Goal: Information Seeking & Learning: Learn about a topic

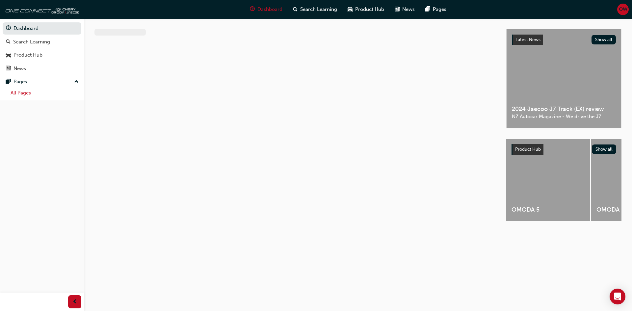
click at [24, 91] on link "All Pages" at bounding box center [44, 93] width 73 height 10
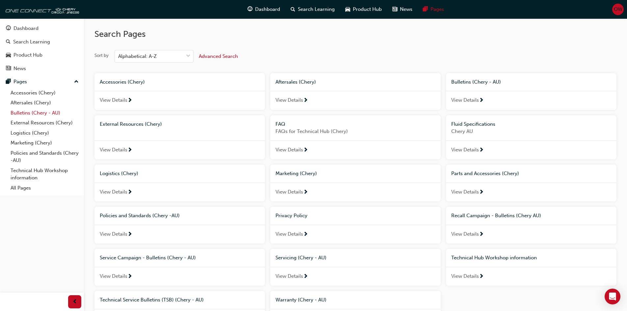
click at [36, 114] on link "Bulletins (Chery - AU)" at bounding box center [44, 113] width 73 height 10
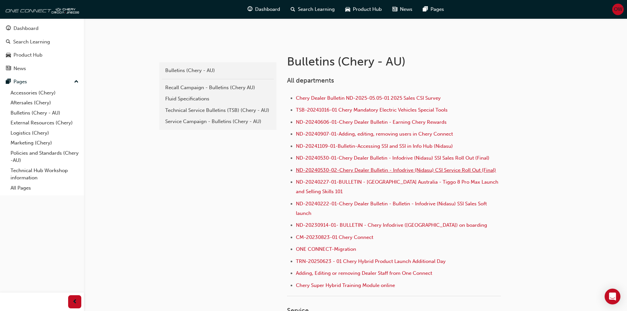
scroll to position [132, 0]
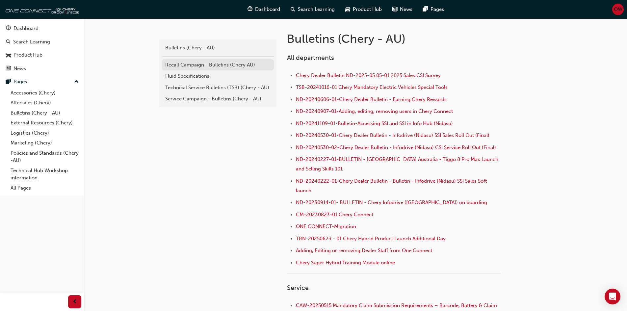
click at [215, 68] on link "Recall Campaign - Bulletins (Chery AU)" at bounding box center [218, 65] width 112 height 12
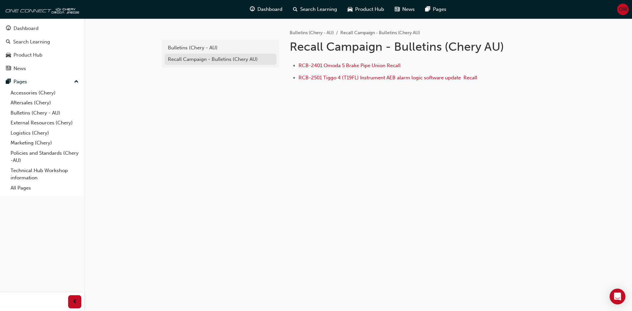
click at [202, 61] on div "Recall Campaign - Bulletins (Chery AU)" at bounding box center [220, 60] width 105 height 8
click at [30, 114] on link "Bulletins (Chery - AU)" at bounding box center [44, 113] width 73 height 10
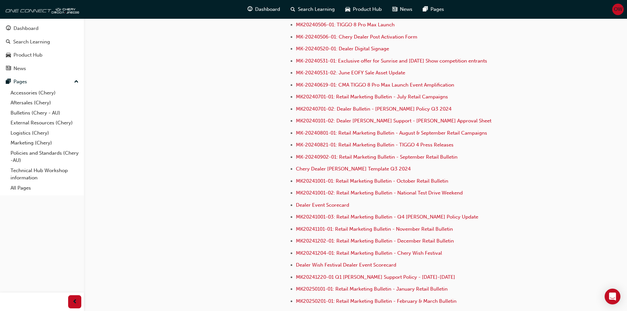
scroll to position [1745, 0]
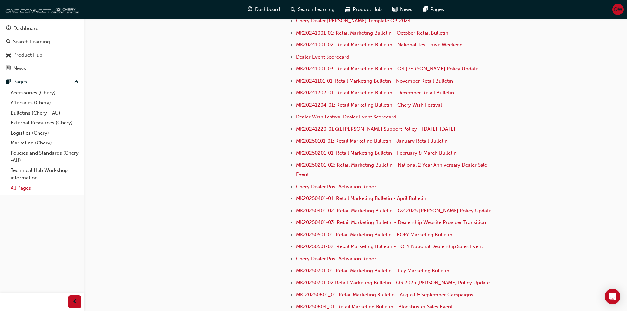
click at [21, 189] on link "All Pages" at bounding box center [44, 188] width 73 height 10
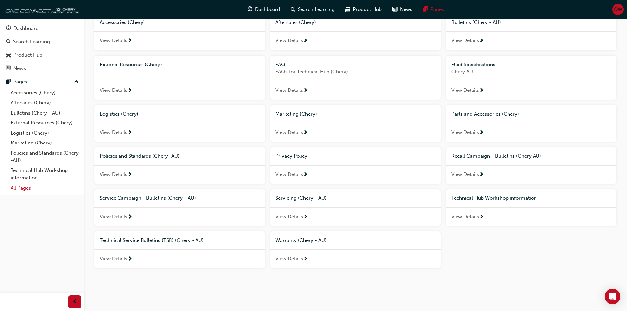
scroll to position [60, 0]
click at [21, 174] on link "Technical Hub Workshop information" at bounding box center [44, 174] width 73 height 17
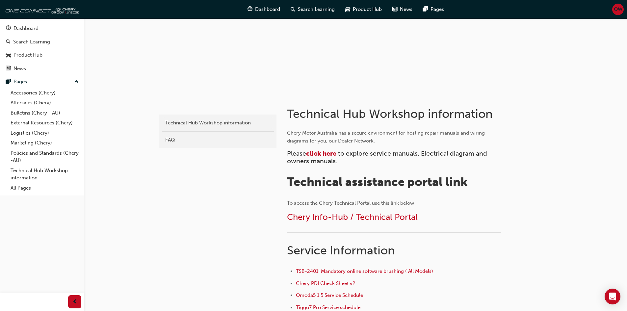
scroll to position [66, 0]
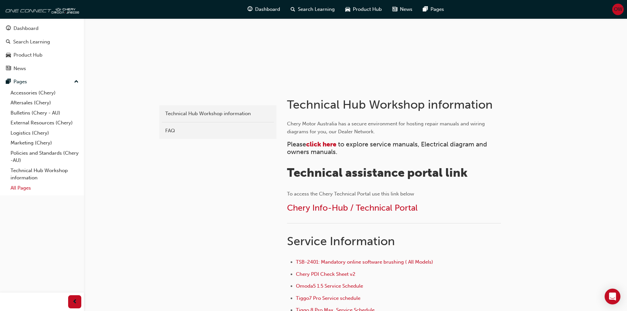
click at [15, 188] on link "All Pages" at bounding box center [44, 188] width 73 height 10
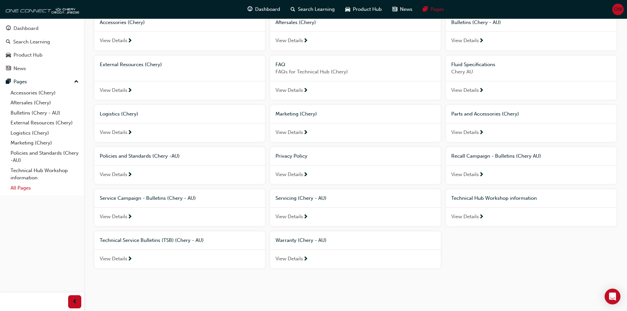
scroll to position [60, 0]
click at [25, 116] on link "Bulletins (Chery - AU)" at bounding box center [44, 113] width 73 height 10
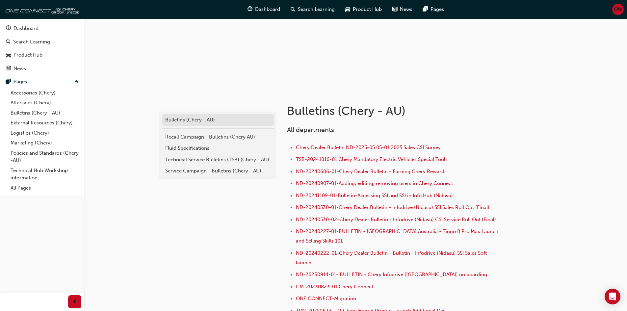
click at [189, 121] on div "Bulletins (Chery - AU)" at bounding box center [217, 120] width 105 height 8
click at [203, 163] on div "Technical Service Bulletins (TSB) (Chery - AU)" at bounding box center [217, 160] width 105 height 8
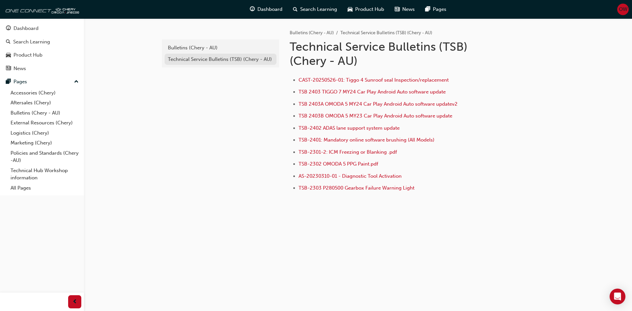
click at [186, 60] on div "Technical Service Bulletins (TSB) (Chery - AU)" at bounding box center [220, 60] width 105 height 8
click at [190, 49] on div "Bulletins (Chery - AU)" at bounding box center [220, 48] width 105 height 8
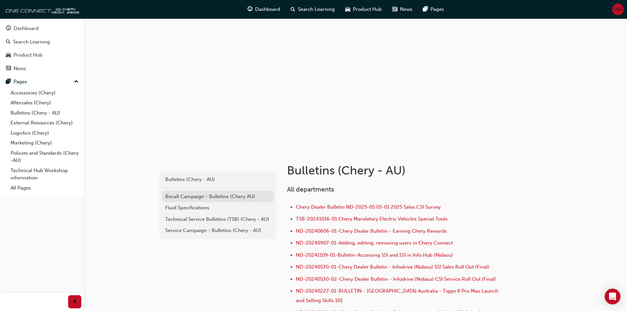
click at [189, 199] on div "Recall Campaign - Bulletins (Chery AU)" at bounding box center [217, 197] width 105 height 8
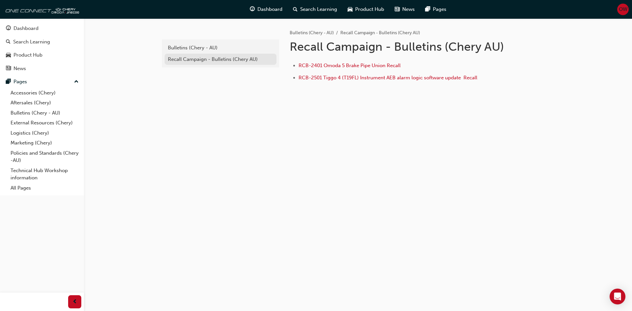
click at [211, 61] on div "Recall Campaign - Bulletins (Chery AU)" at bounding box center [220, 60] width 105 height 8
click at [208, 43] on link "Bulletins (Chery - AU)" at bounding box center [221, 48] width 112 height 12
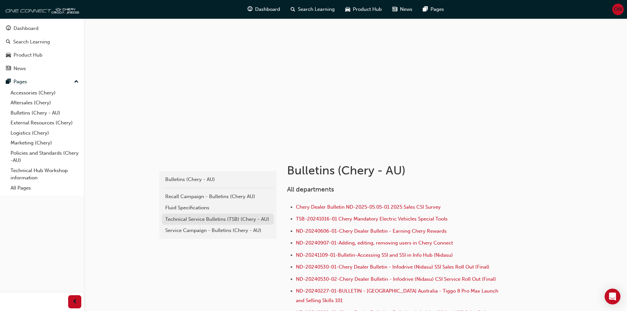
click at [203, 216] on div "Technical Service Bulletins (TSB) (Chery - AU)" at bounding box center [217, 220] width 105 height 8
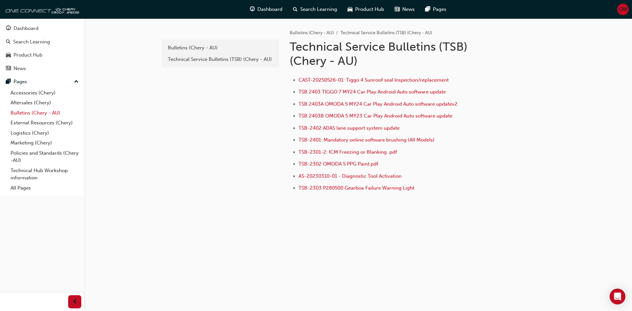
click at [28, 114] on link "Bulletins (Chery - AU)" at bounding box center [44, 113] width 73 height 10
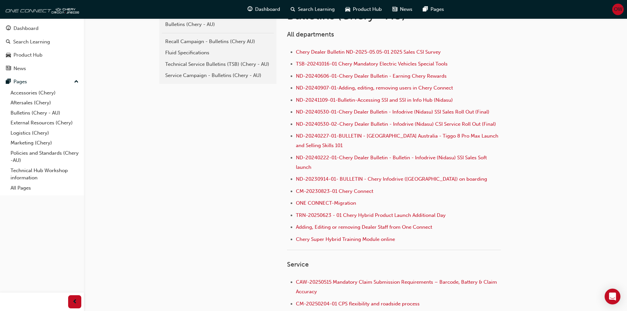
scroll to position [198, 0]
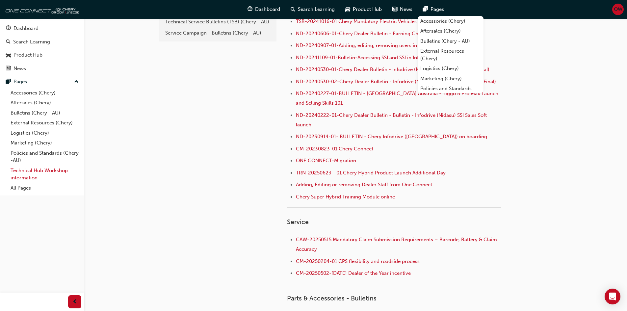
click at [31, 175] on link "Technical Hub Workshop information" at bounding box center [44, 174] width 73 height 17
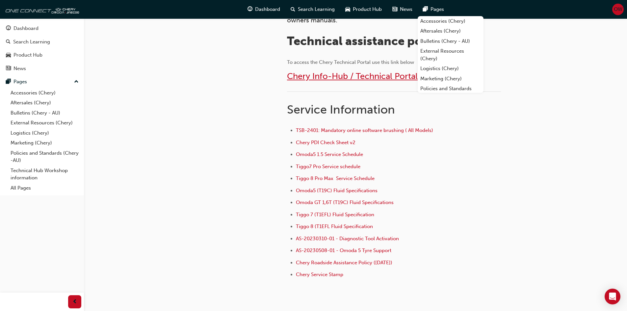
click at [367, 79] on span "Chery Info-Hub / Technical Portal" at bounding box center [352, 76] width 131 height 10
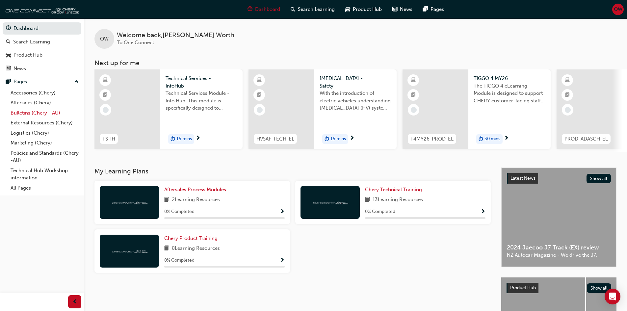
click at [44, 114] on link "Bulletins (Chery - AU)" at bounding box center [44, 113] width 73 height 10
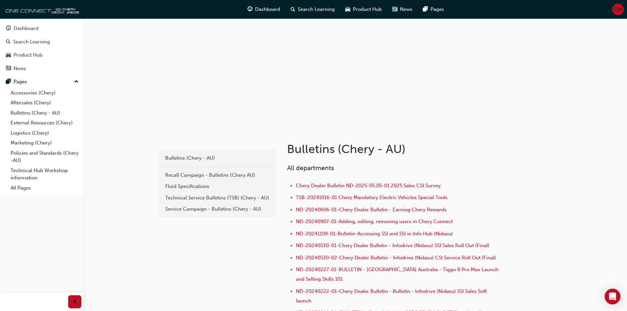
scroll to position [33, 0]
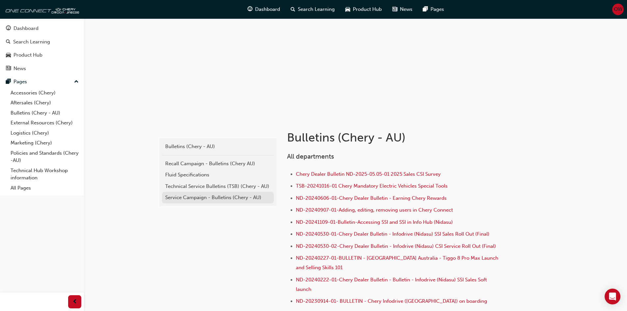
click at [194, 196] on div "Service Campaign - Bulletins (Chery - AU)" at bounding box center [217, 198] width 105 height 8
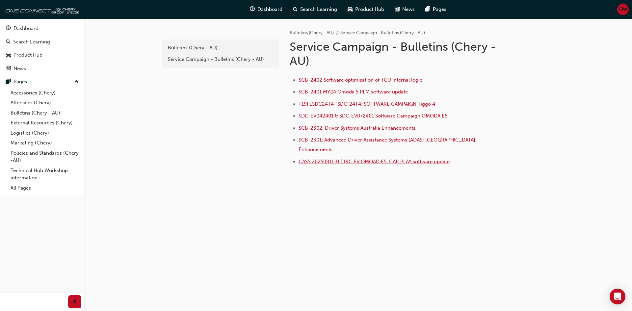
click at [342, 159] on span "CASS 20250811-0 T19C EV OMOAD E5 CAR PLAY software update" at bounding box center [374, 162] width 151 height 6
